Goal: Navigation & Orientation: Find specific page/section

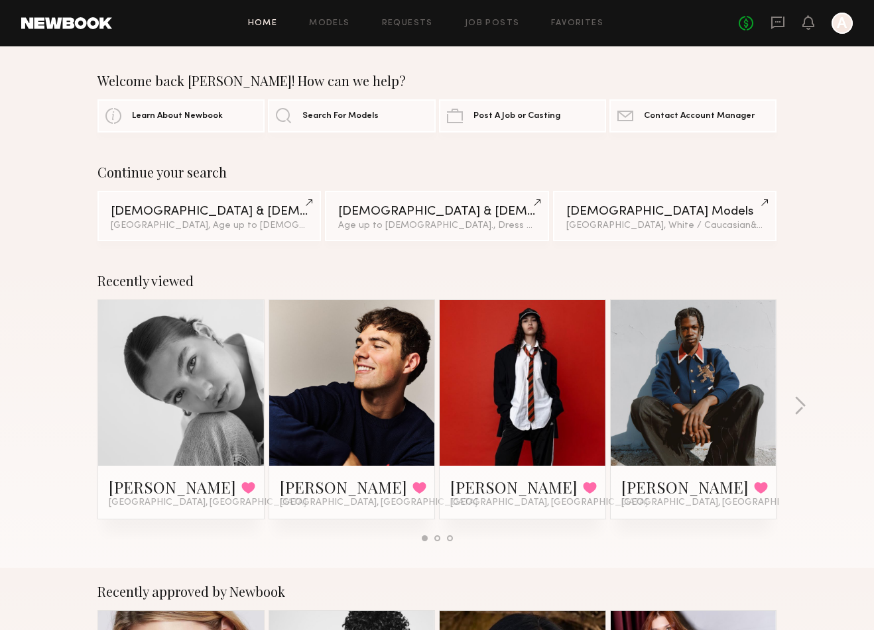
click at [793, 398] on div "Recently viewed Layla P. Favorited Los Angeles, CA Sterling R. Favorited Los An…" at bounding box center [437, 412] width 874 height 311
click at [795, 409] on button "button" at bounding box center [799, 407] width 13 height 22
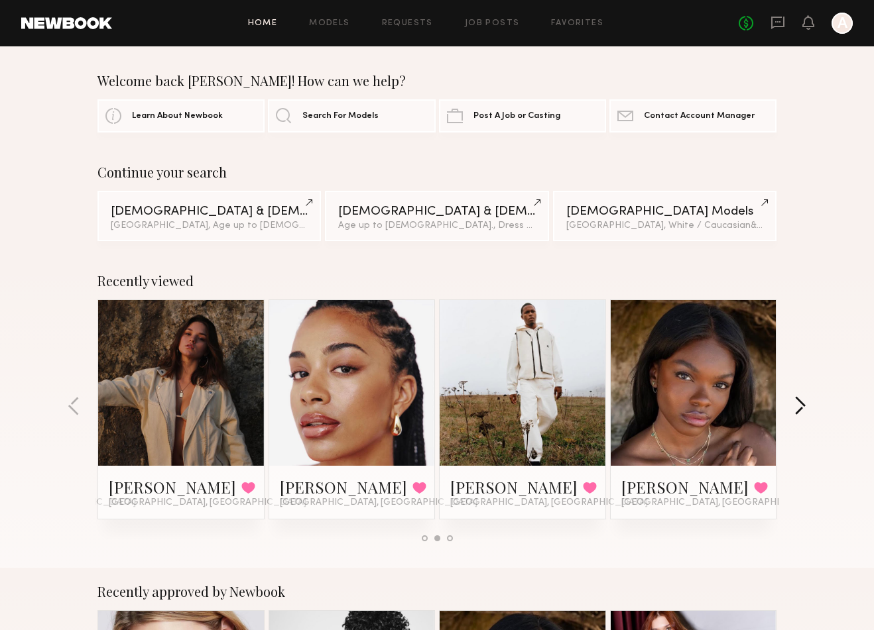
click at [795, 409] on button "button" at bounding box center [799, 407] width 13 height 22
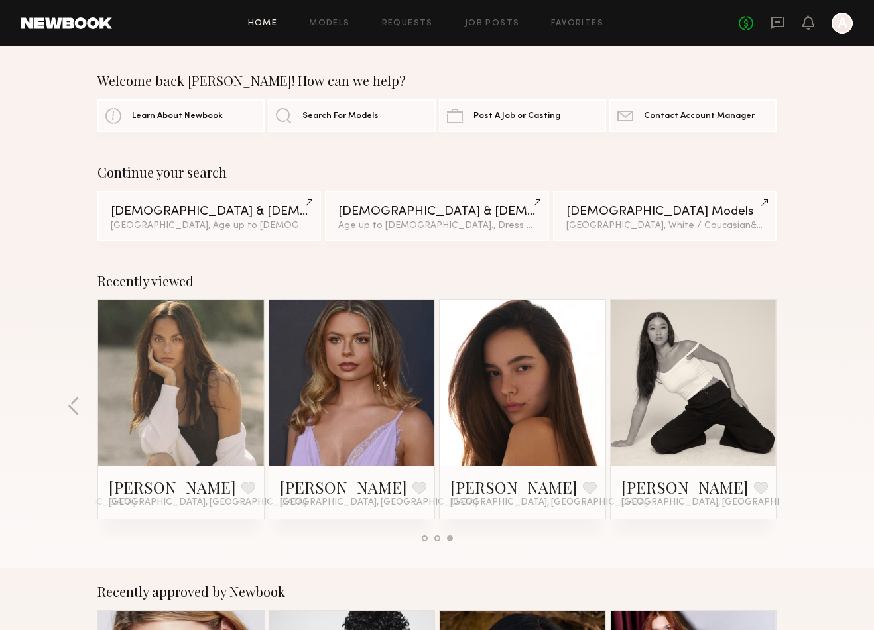
click at [795, 409] on div "Recently viewed Layla P. Favorited Los Angeles, CA Sterling R. Favorited Los An…" at bounding box center [437, 412] width 874 height 311
click at [327, 23] on link "Models" at bounding box center [329, 23] width 40 height 9
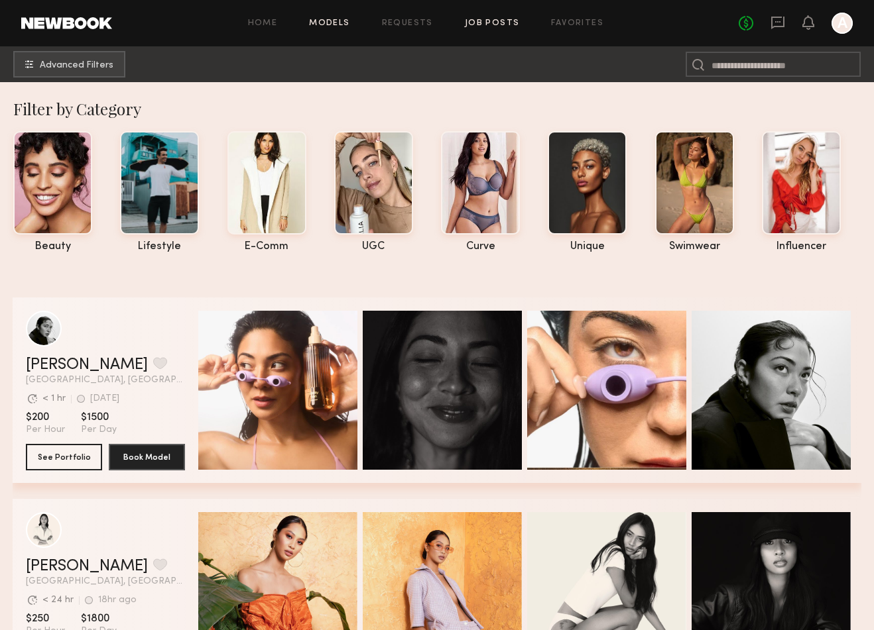
click at [494, 26] on link "Job Posts" at bounding box center [492, 23] width 55 height 9
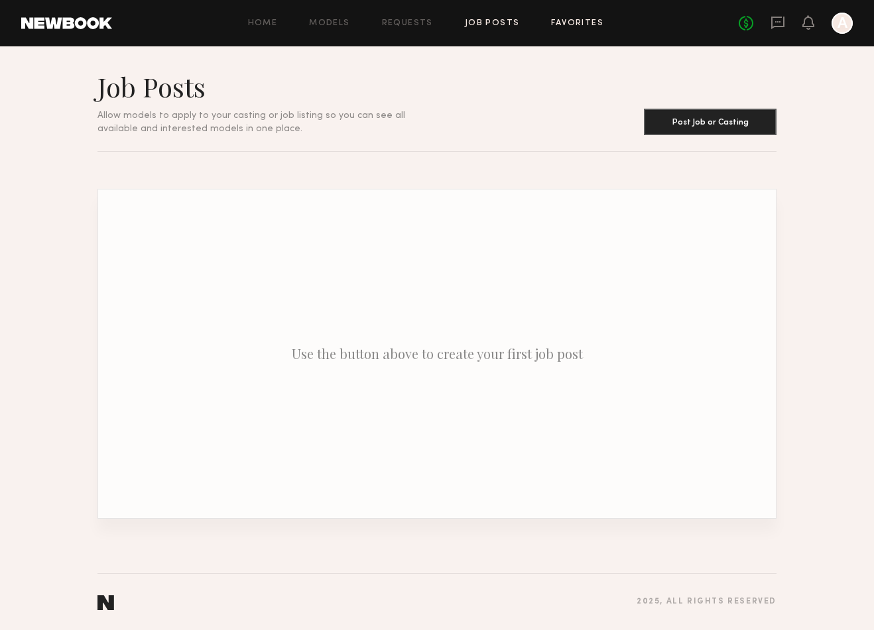
click at [562, 27] on link "Favorites" at bounding box center [577, 23] width 52 height 9
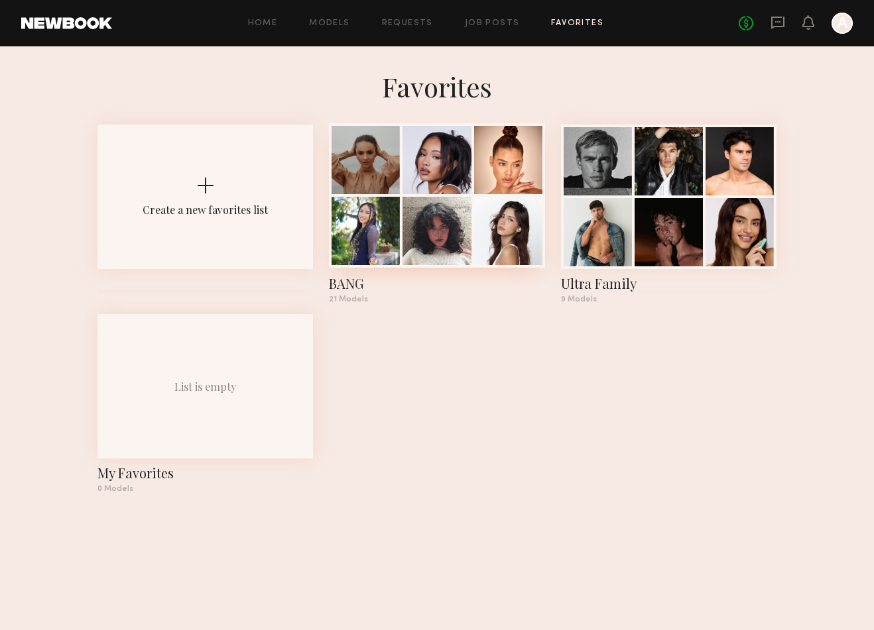
click at [402, 211] on div at bounding box center [436, 195] width 215 height 144
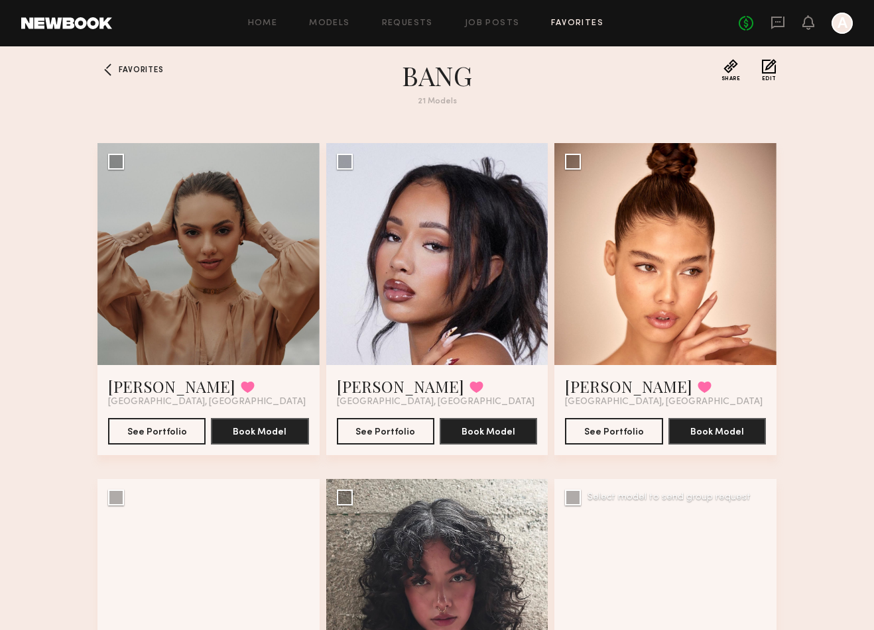
scroll to position [2, 0]
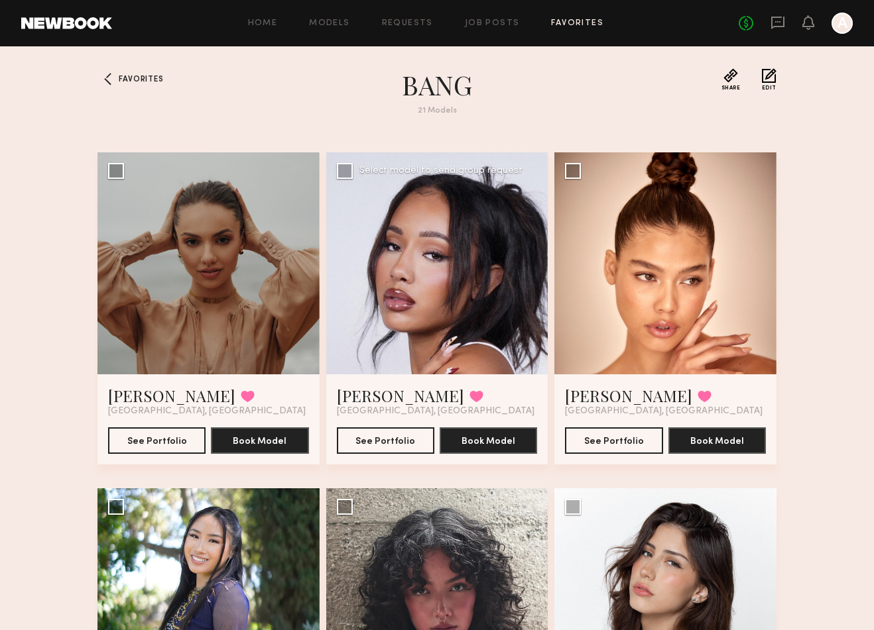
click at [450, 277] on div at bounding box center [437, 263] width 222 height 222
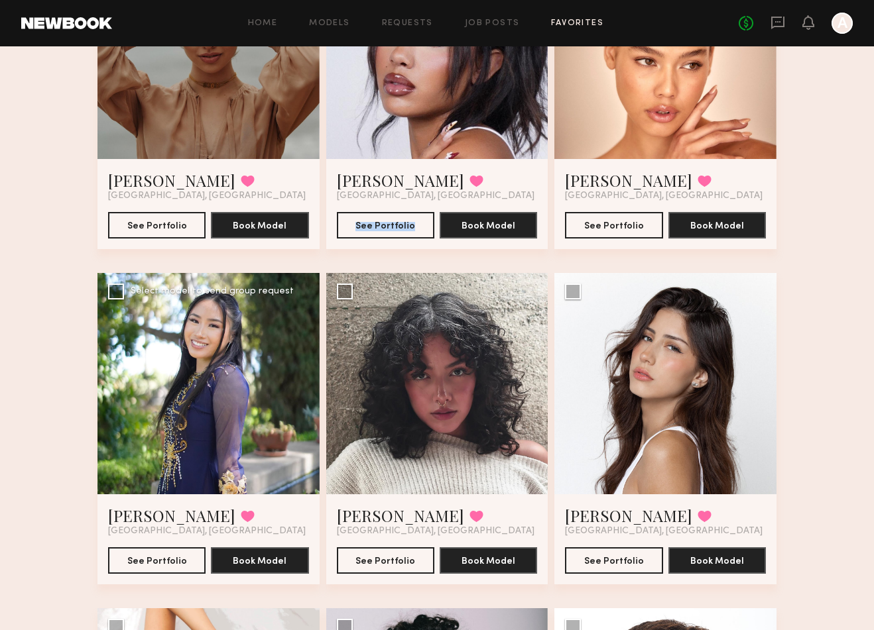
scroll to position [253, 0]
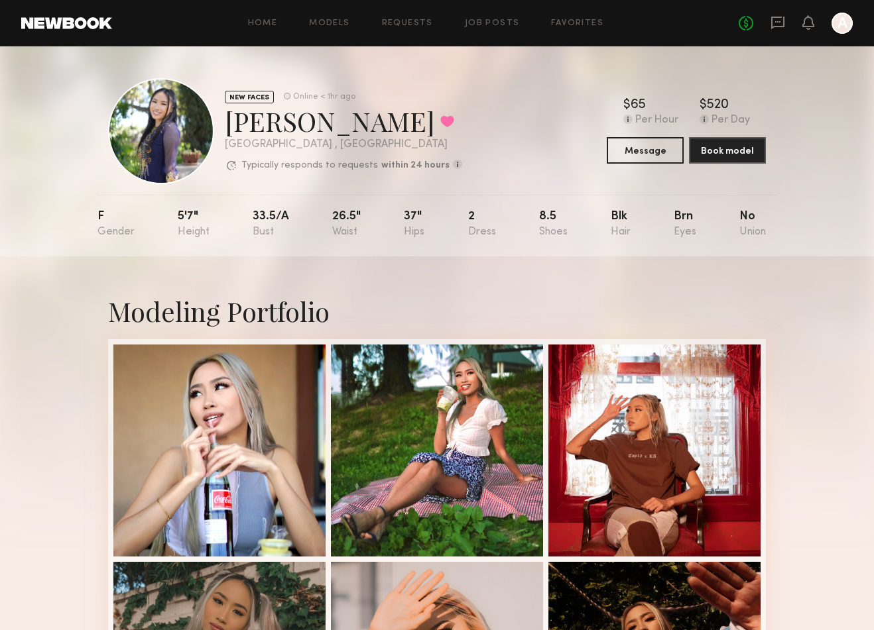
click at [65, 210] on div "NEW FACES Online < 1hr ago [PERSON_NAME] Favorited [GEOGRAPHIC_DATA] , [GEOGRAP…" at bounding box center [437, 151] width 874 height 210
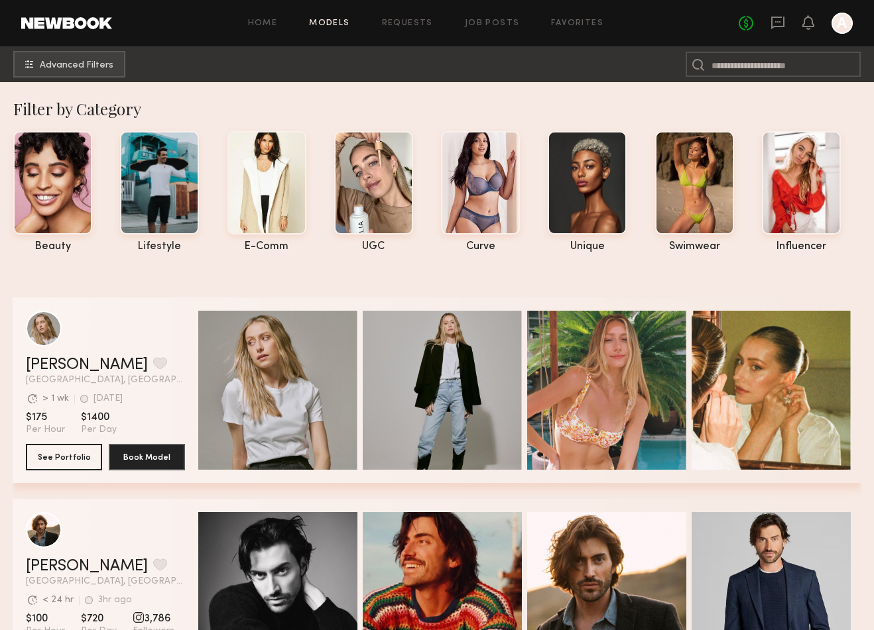
scroll to position [929, 0]
